Goal: Information Seeking & Learning: Learn about a topic

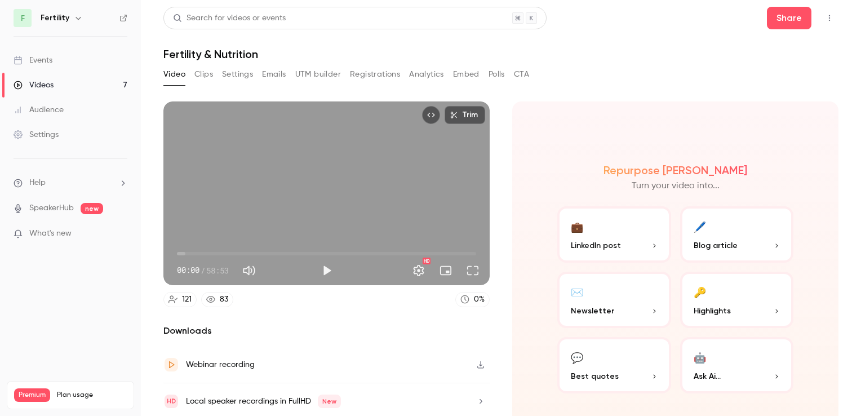
click at [605, 366] on button "💬 Best quotes" at bounding box center [614, 365] width 114 height 56
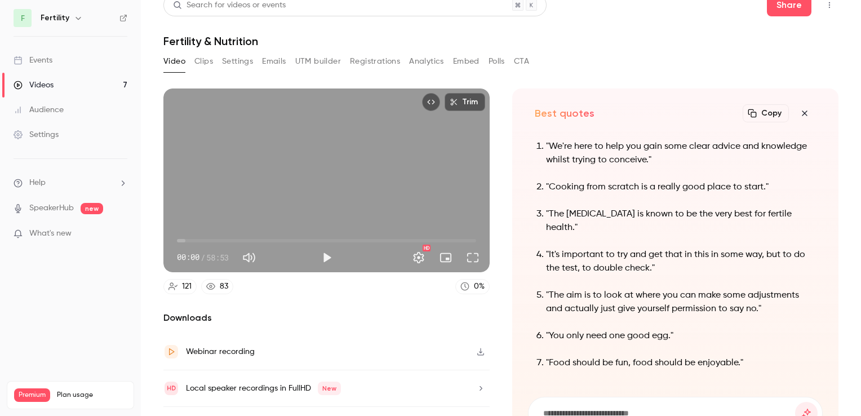
scroll to position [37, 0]
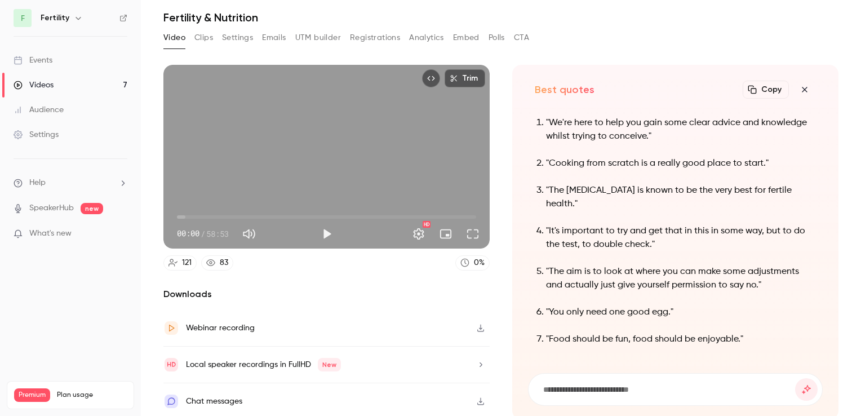
drag, startPoint x: 576, startPoint y: 202, endPoint x: 542, endPoint y: 190, distance: 36.2
click at [546, 190] on p ""The [MEDICAL_DATA] is known to be the very best for fertile health."" at bounding box center [681, 197] width 270 height 27
drag, startPoint x: 542, startPoint y: 190, endPoint x: 558, endPoint y: 190, distance: 16.3
copy p ""The [MEDICAL_DATA] is known to be the very best for fertile health.""
click at [245, 35] on button "Settings" at bounding box center [237, 38] width 31 height 18
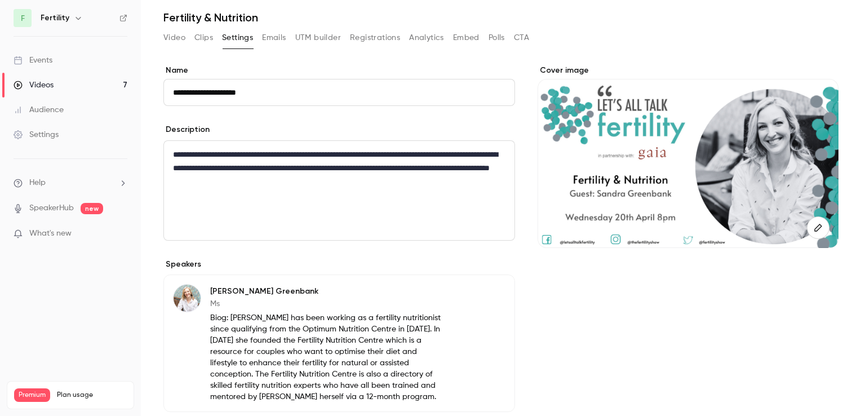
click at [206, 40] on button "Clips" at bounding box center [203, 38] width 19 height 18
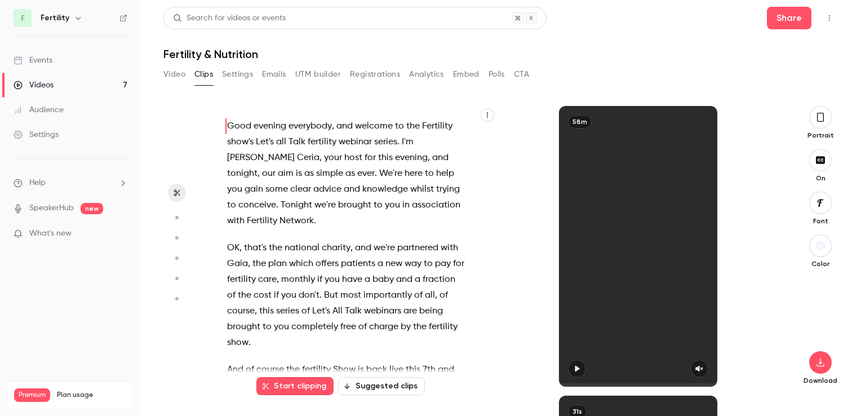
click at [180, 73] on button "Video" at bounding box center [174, 74] width 22 height 18
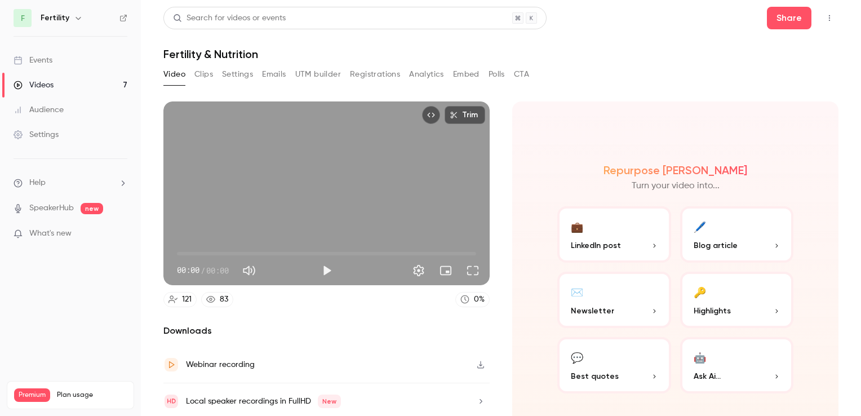
click at [710, 299] on button "🔑 Highlights" at bounding box center [737, 300] width 114 height 56
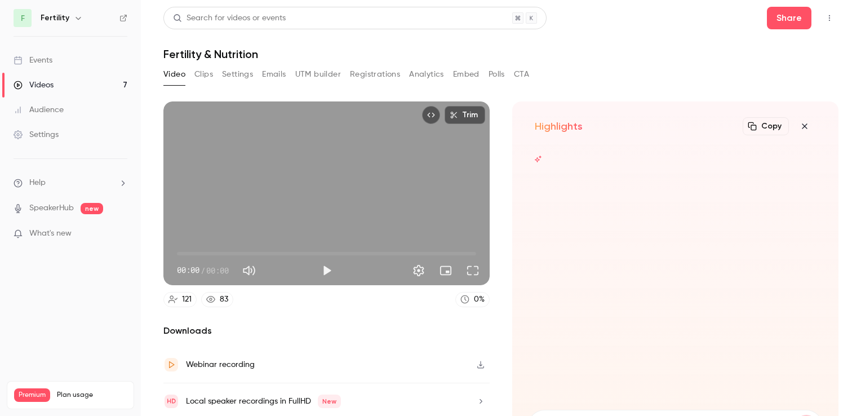
scroll to position [4, 0]
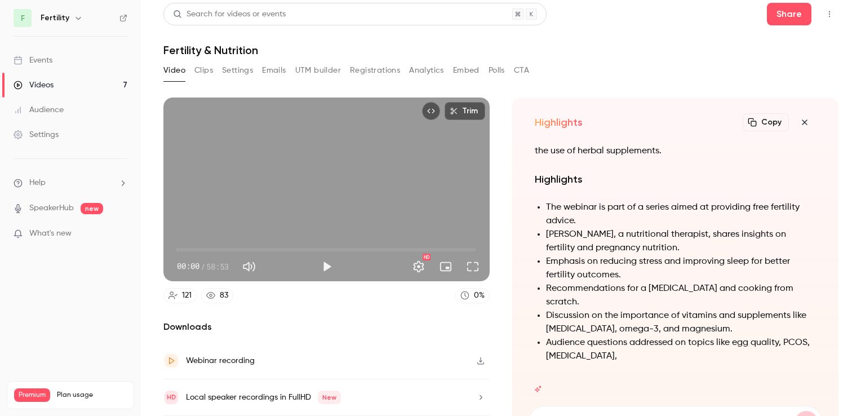
click at [505, 353] on section "Trim 00:00 00:00 / 58:53 HD 121 83 0 % Downloads Webinar recording Local speake…" at bounding box center [500, 240] width 675 height 286
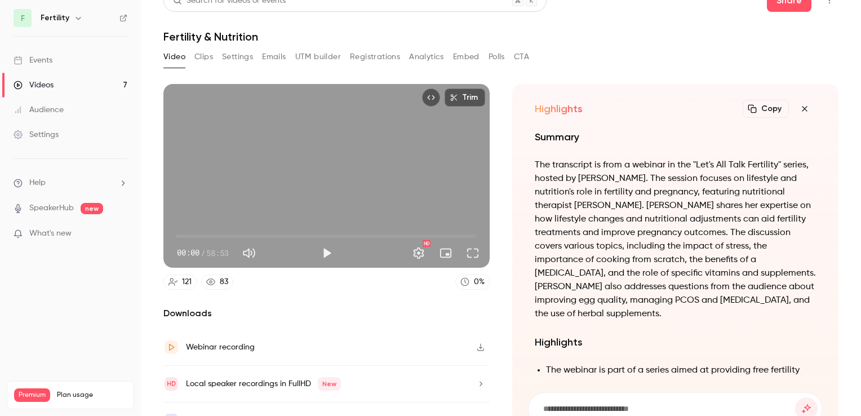
scroll to position [0, 0]
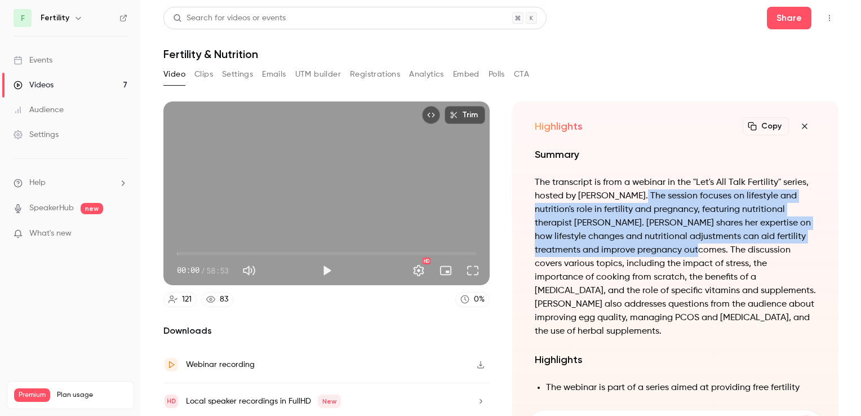
drag, startPoint x: 659, startPoint y: 197, endPoint x: 723, endPoint y: 245, distance: 79.8
click at [723, 245] on p "The transcript is from a webinar in the "Let's All Talk Fertility" series, host…" at bounding box center [675, 257] width 281 height 162
copy p "The session focuses on lifestyle and nutrition's role in fertility and pregnanc…"
click at [230, 76] on button "Settings" at bounding box center [237, 74] width 31 height 18
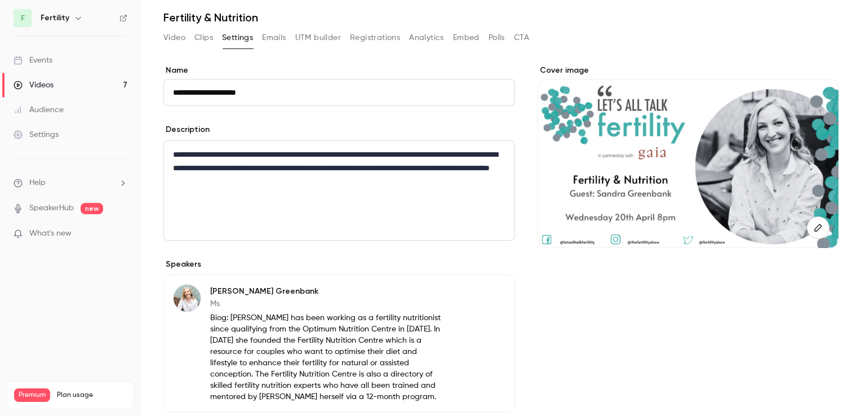
scroll to position [56, 0]
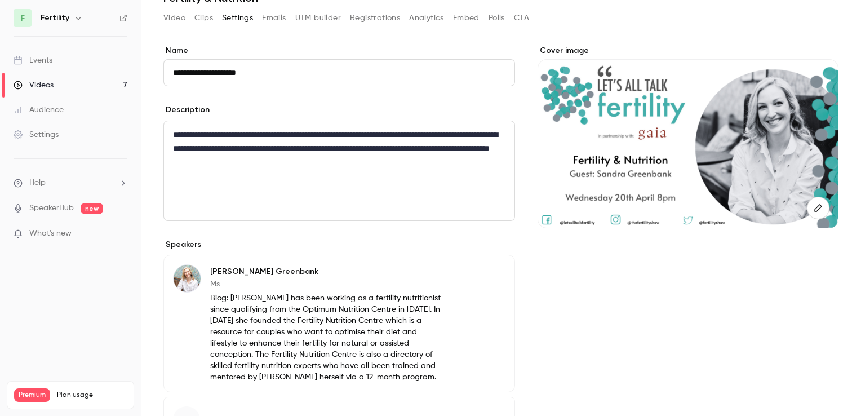
click at [399, 309] on p "Biog: [PERSON_NAME] has been working as a fertility nutritionist since qualifyi…" at bounding box center [326, 337] width 232 height 90
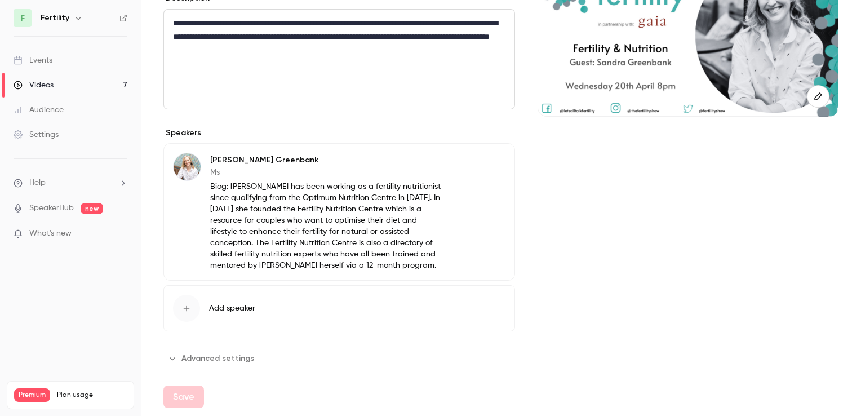
scroll to position [169, 0]
